Goal: Navigation & Orientation: Find specific page/section

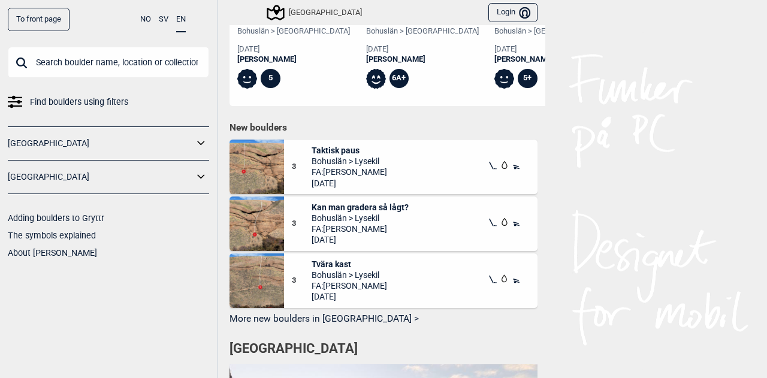
scroll to position [538, 0]
click at [380, 207] on span "Kan man gradera så lågt?" at bounding box center [360, 206] width 97 height 11
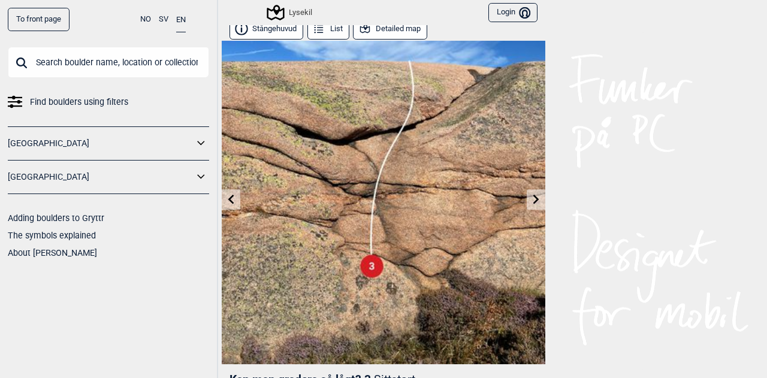
scroll to position [6, 0]
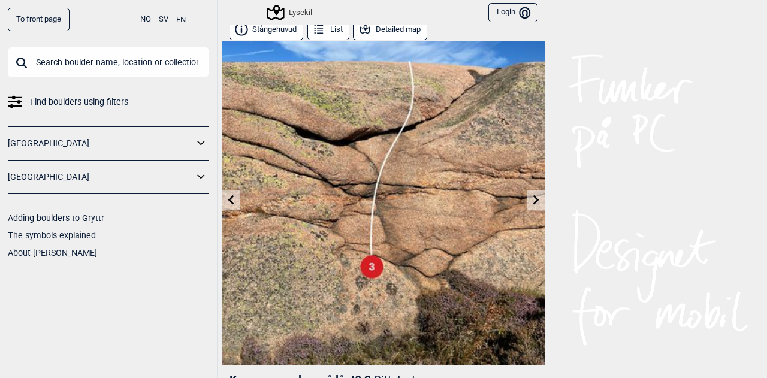
click at [228, 199] on icon at bounding box center [231, 200] width 6 height 10
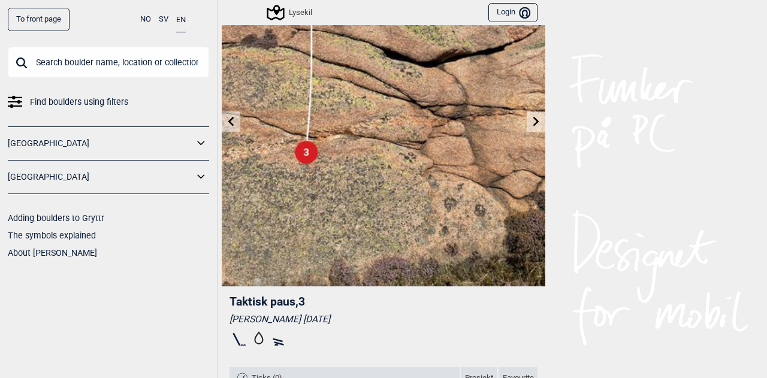
scroll to position [80, 0]
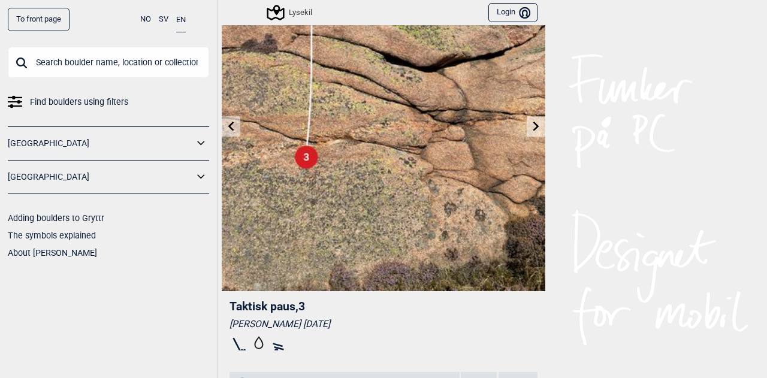
click at [532, 125] on icon at bounding box center [537, 126] width 10 height 10
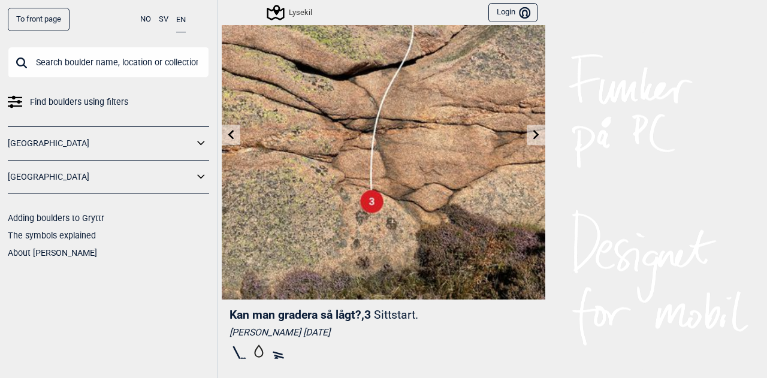
scroll to position [72, 0]
click at [534, 135] on icon at bounding box center [537, 134] width 6 height 10
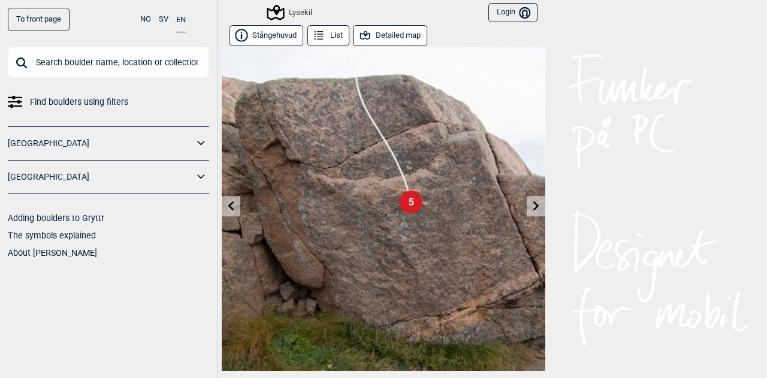
click at [227, 203] on icon at bounding box center [232, 206] width 10 height 10
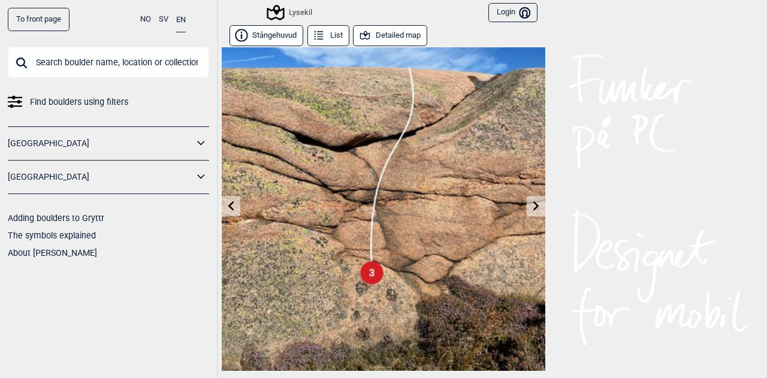
click at [227, 203] on icon at bounding box center [232, 206] width 10 height 10
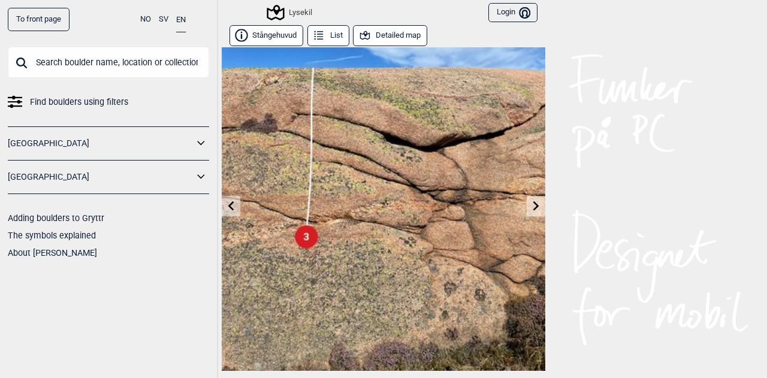
click at [227, 203] on icon at bounding box center [232, 206] width 10 height 10
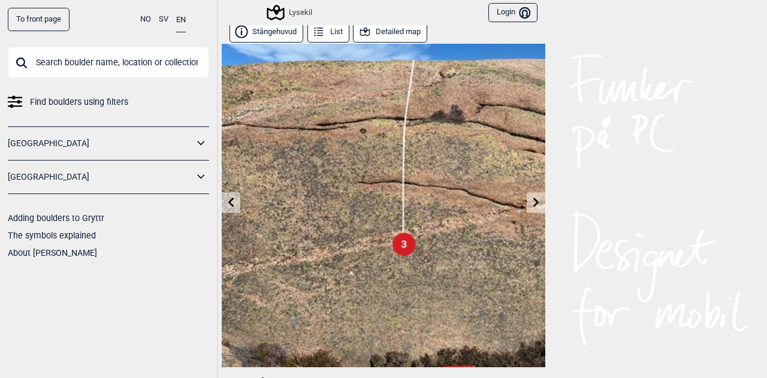
scroll to position [2, 0]
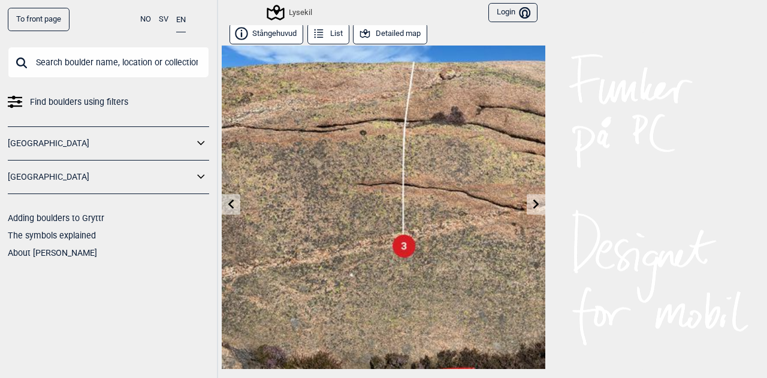
click at [230, 201] on icon at bounding box center [232, 204] width 10 height 10
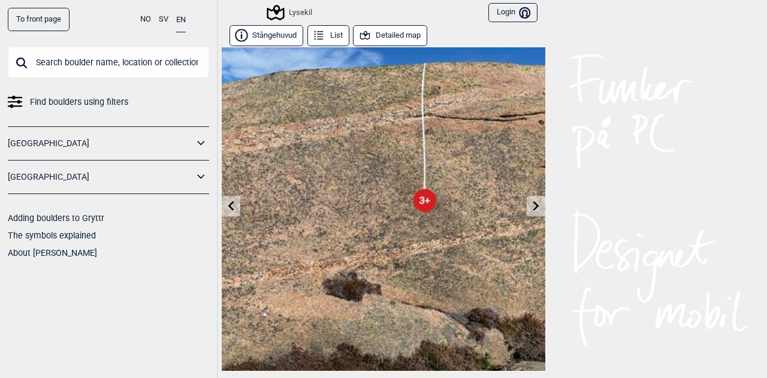
click at [229, 203] on icon at bounding box center [232, 206] width 10 height 10
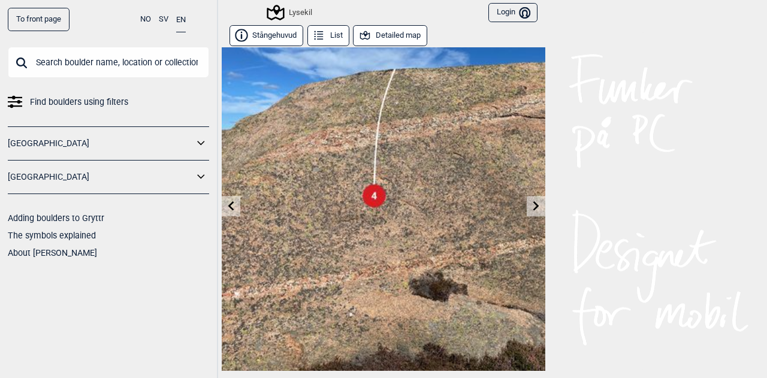
click at [229, 203] on icon at bounding box center [232, 206] width 10 height 10
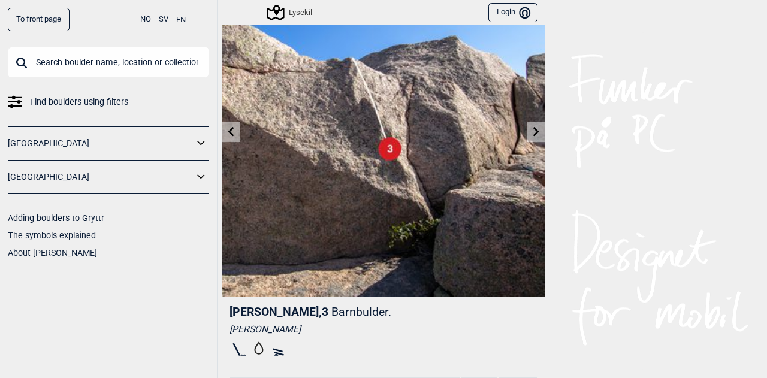
scroll to position [75, 0]
